Goal: Task Accomplishment & Management: Use online tool/utility

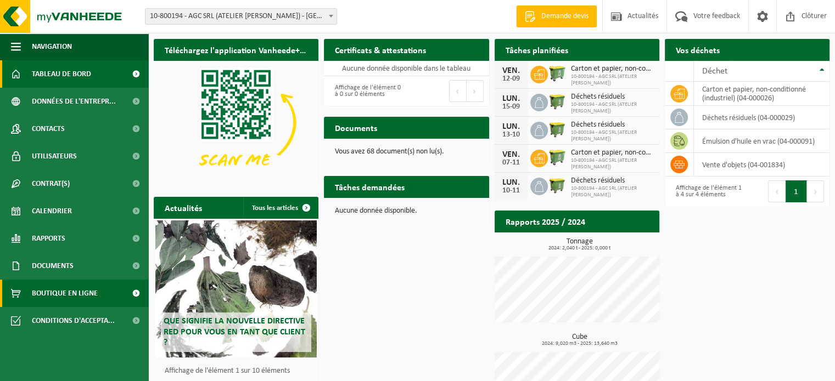
click at [63, 295] on span "Boutique en ligne" at bounding box center [65, 293] width 66 height 27
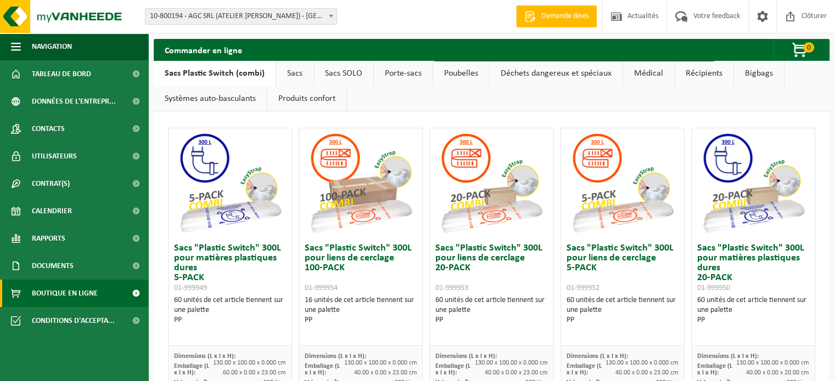
click at [590, 72] on link "Déchets dangereux et spéciaux" at bounding box center [556, 73] width 133 height 25
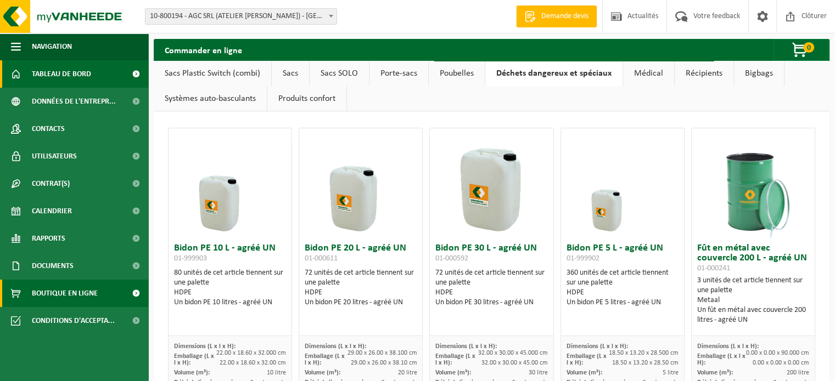
click at [66, 77] on span "Tableau de bord" at bounding box center [61, 73] width 59 height 27
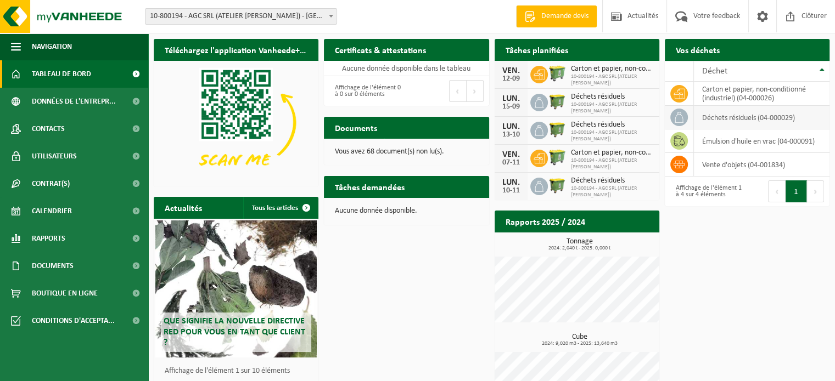
click at [753, 121] on td "déchets résiduels (04-000029)" at bounding box center [762, 118] width 136 height 24
click at [681, 117] on icon at bounding box center [679, 117] width 11 height 11
click at [678, 115] on icon at bounding box center [679, 117] width 11 height 11
click at [75, 238] on link "Rapports" at bounding box center [74, 238] width 148 height 27
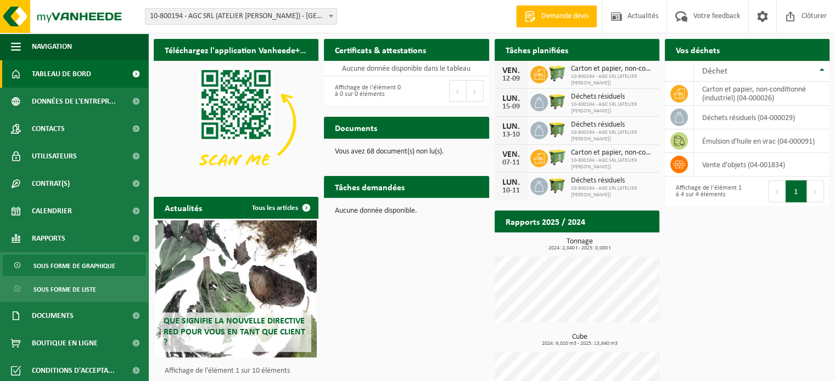
click at [71, 269] on span "Sous forme de graphique" at bounding box center [74, 266] width 82 height 21
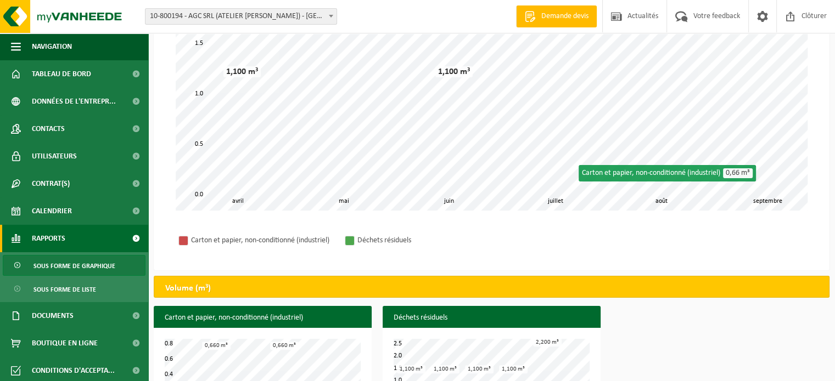
scroll to position [187, 0]
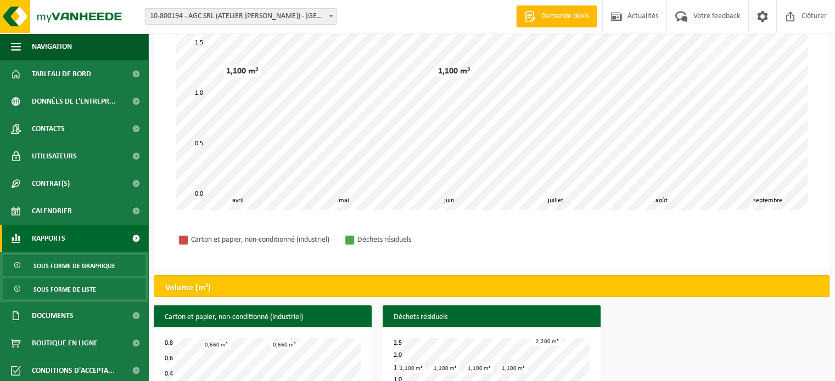
click at [67, 289] on span "Sous forme de liste" at bounding box center [64, 289] width 63 height 21
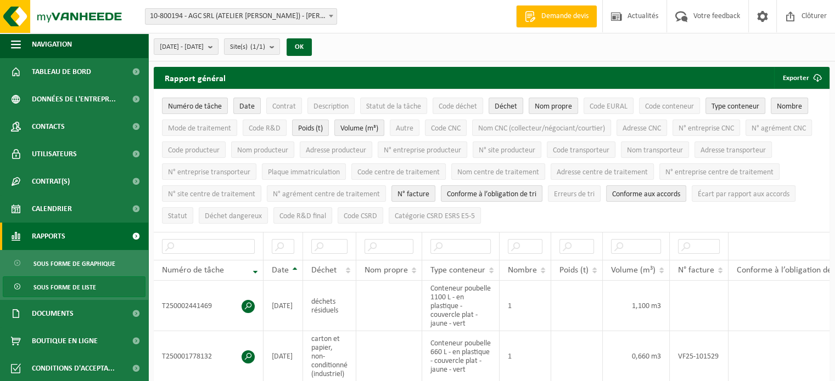
scroll to position [3, 0]
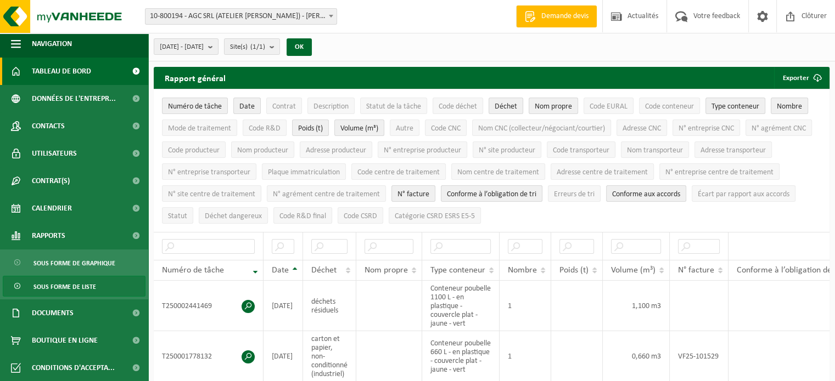
click at [70, 72] on span "Tableau de bord" at bounding box center [61, 71] width 59 height 27
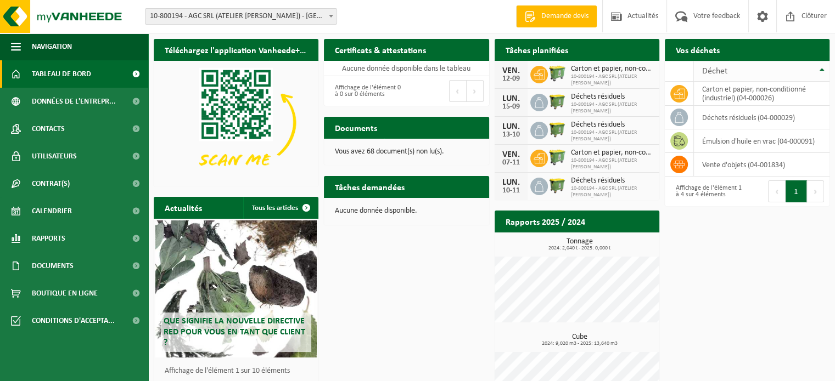
click at [731, 72] on div "Déchet" at bounding box center [759, 71] width 114 height 9
click at [821, 74] on th "Déchet" at bounding box center [762, 71] width 136 height 21
click at [351, 190] on h2 "Tâches demandées" at bounding box center [370, 186] width 92 height 21
click at [19, 48] on span "button" at bounding box center [16, 46] width 10 height 27
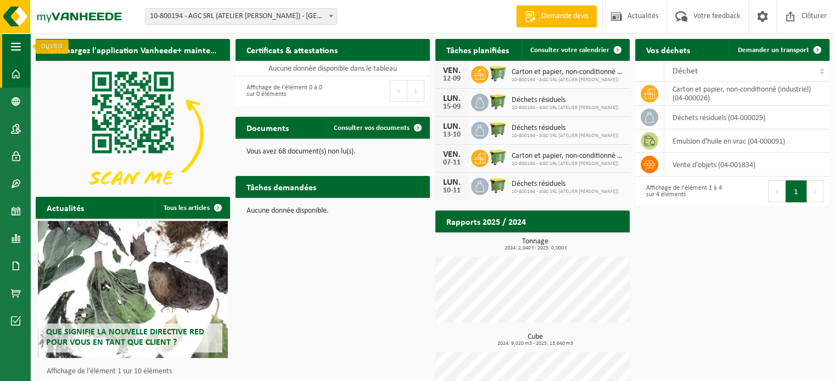
click at [15, 46] on span "button" at bounding box center [16, 46] width 10 height 27
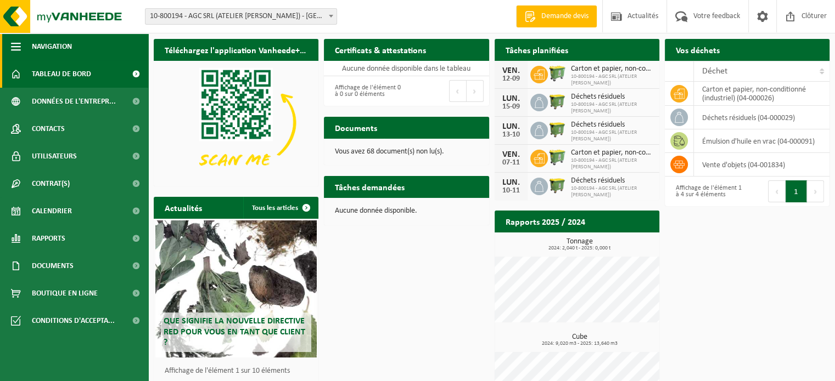
click at [15, 48] on span "button" at bounding box center [16, 46] width 10 height 27
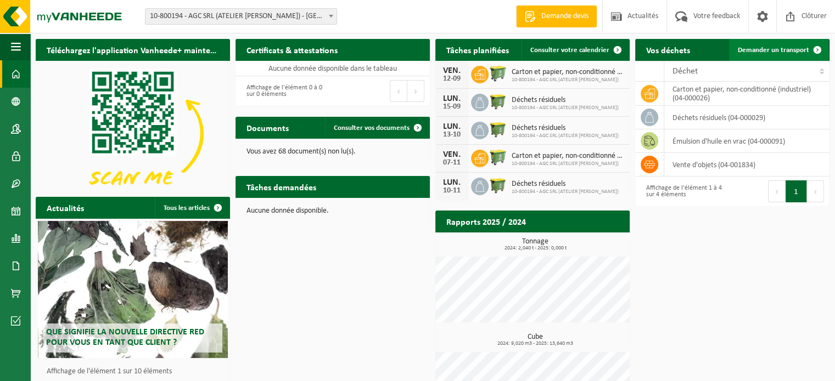
click at [778, 44] on link "Demander un transport" at bounding box center [778, 50] width 99 height 22
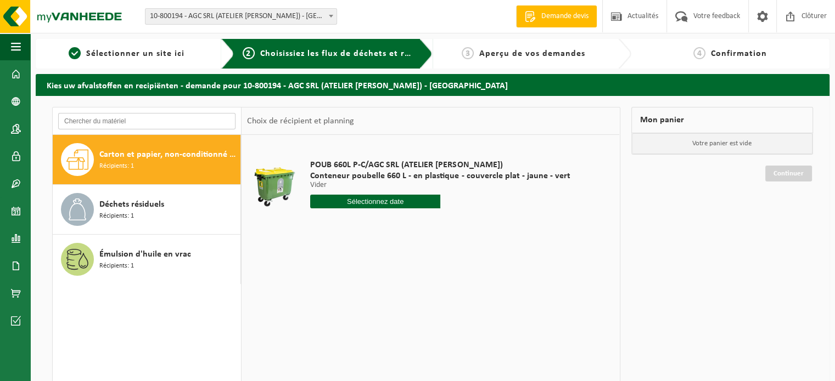
click at [126, 122] on input "text" at bounding box center [146, 121] width 177 height 16
type input "o"
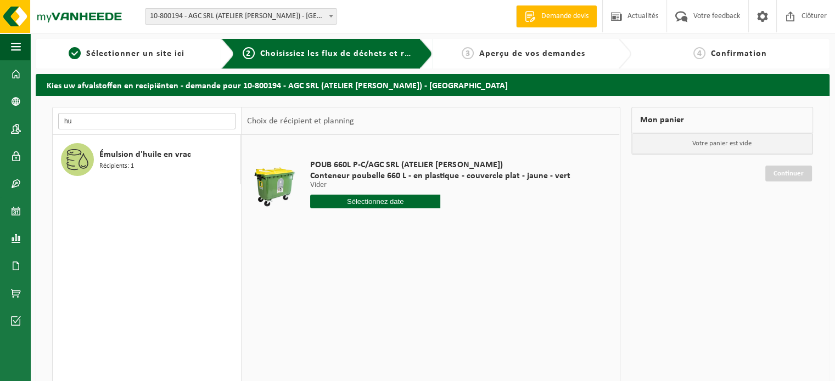
type input "h"
